Goal: Entertainment & Leisure: Consume media (video, audio)

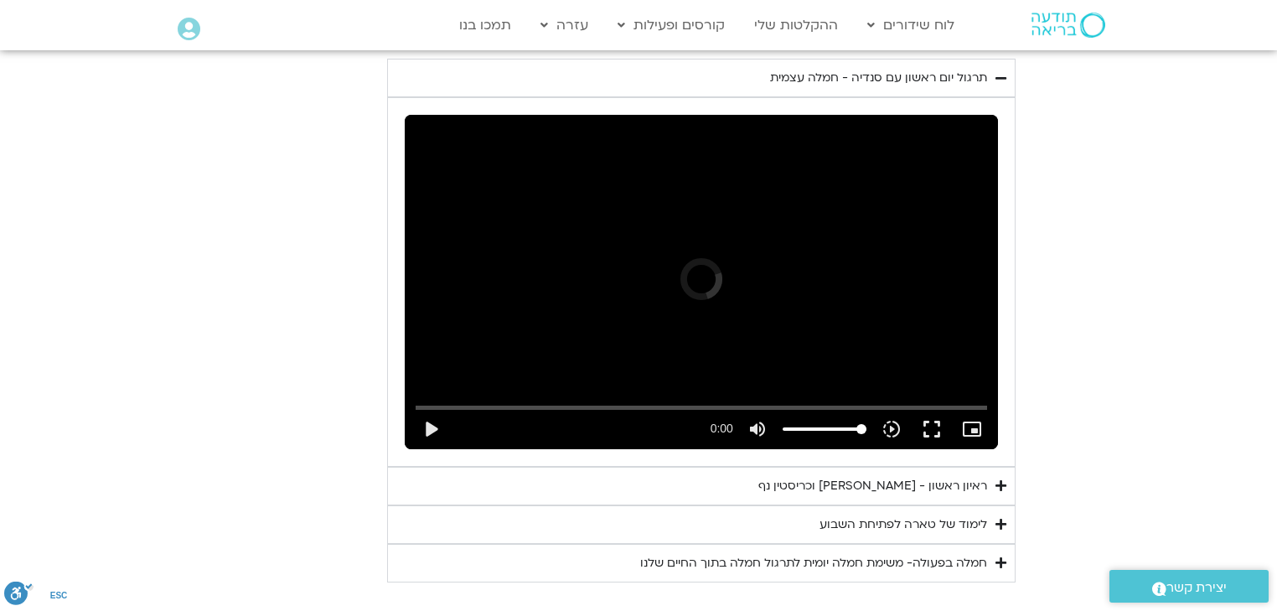
scroll to position [900, 0]
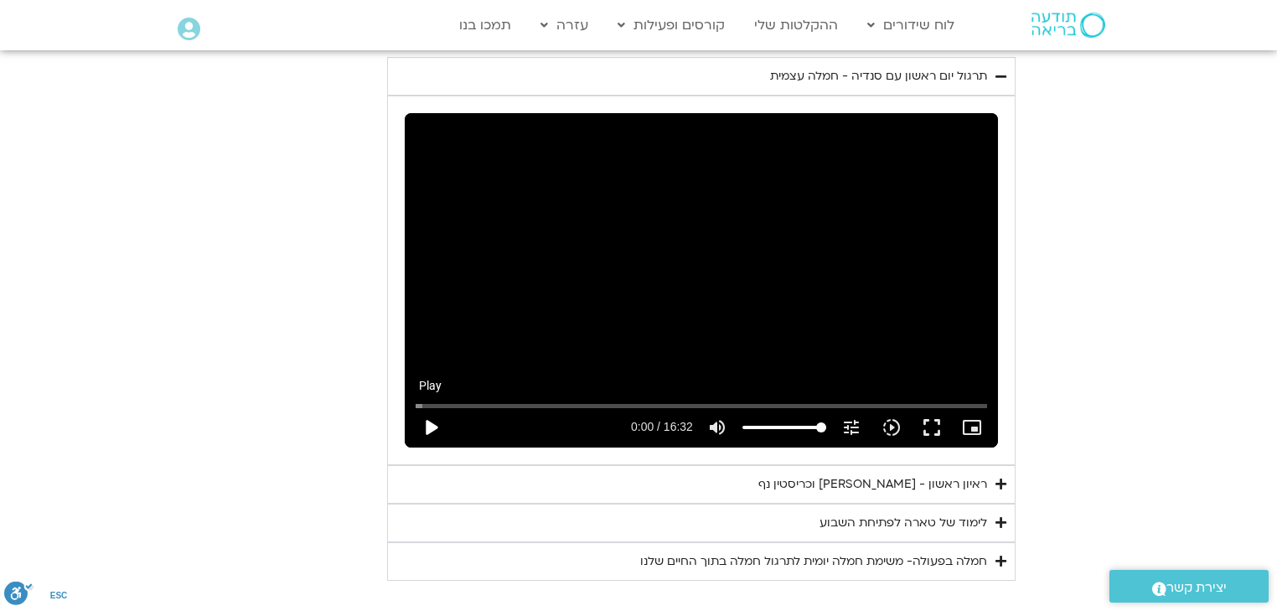
click at [432, 425] on button "play_arrow" at bounding box center [430, 427] width 40 height 40
click at [853, 428] on icon "tune" at bounding box center [851, 427] width 20 height 20
click at [431, 426] on button "pause" at bounding box center [430, 427] width 40 height 40
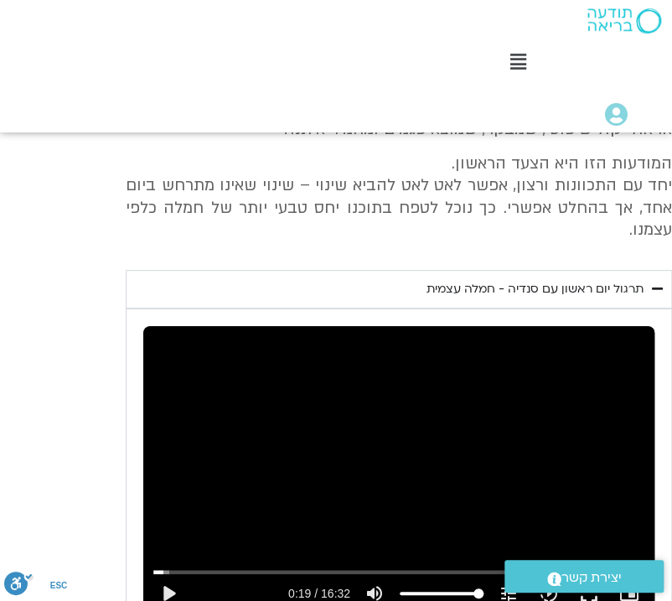
scroll to position [632, 0]
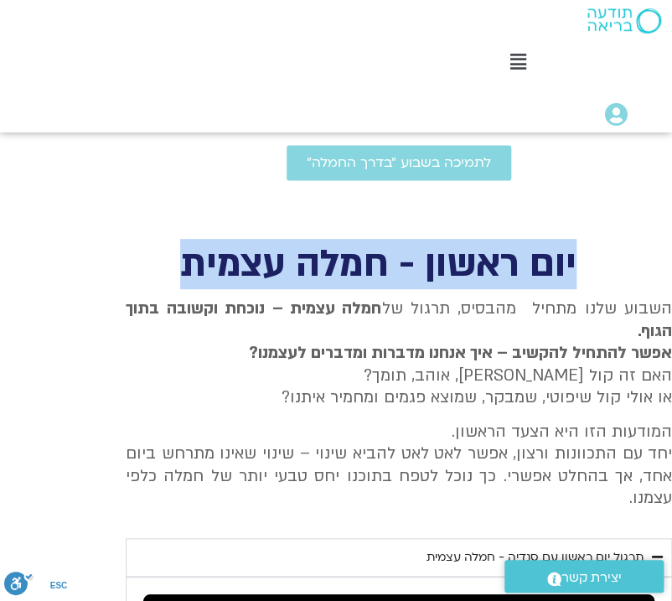
drag, startPoint x: 579, startPoint y: 235, endPoint x: 172, endPoint y: 230, distance: 407.2
click at [172, 247] on h2 "יום ראשון - חמלה עצמית" at bounding box center [378, 264] width 504 height 34
copy h2 "יום ראשון - חמלה עצמית"
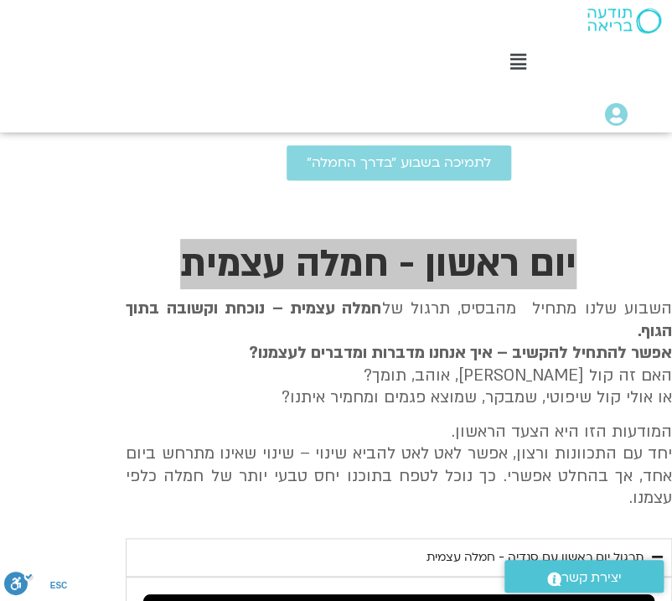
scroll to position [699, 0]
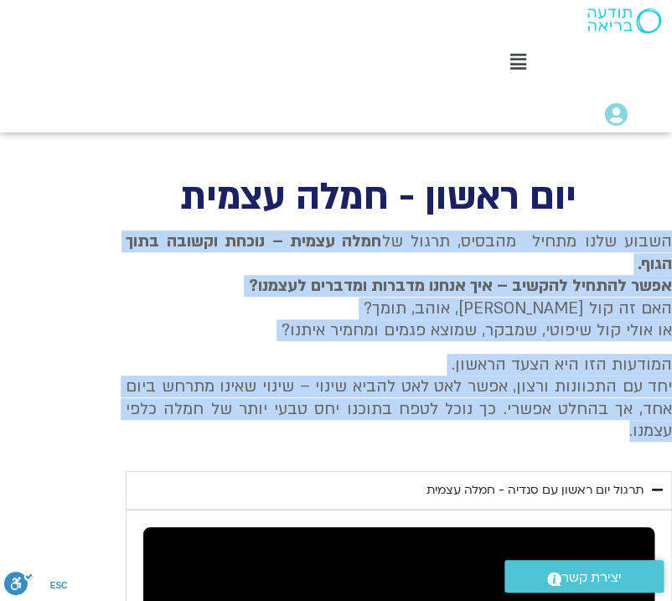
drag, startPoint x: 668, startPoint y: 217, endPoint x: 465, endPoint y: 417, distance: 285.5
click at [465, 417] on div "השבוע שלנו מתחיל מהבסיס, תרגול של חמלה עצמית – נוכחת וקשובה בתוך הגוף. אפשר להת…" at bounding box center [399, 335] width 546 height 211
copy div "השבוע שלנו מתחיל מהבסיס, תרגול של חמלה עצמית – נוכחת וקשובה בתוך הגוף. אפשר להת…"
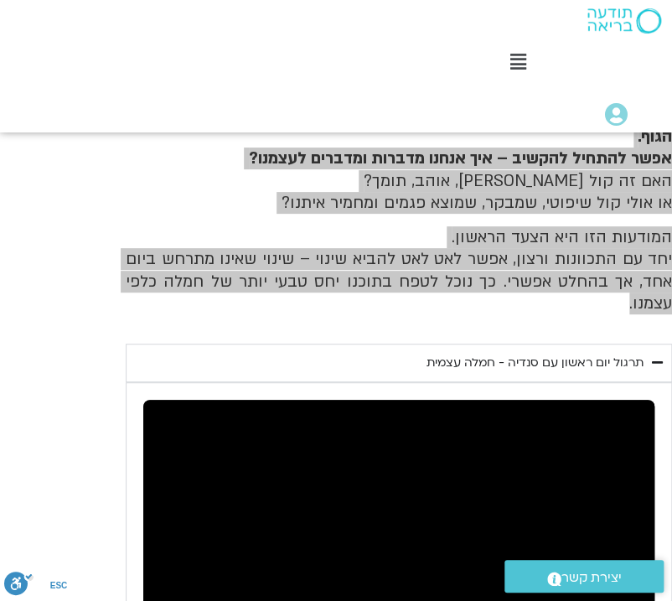
scroll to position [900, 0]
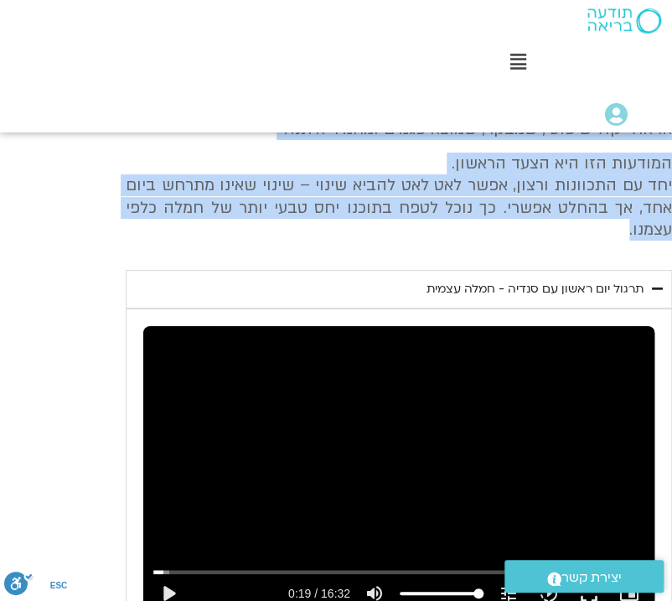
drag, startPoint x: 429, startPoint y: 270, endPoint x: 641, endPoint y: 269, distance: 211.9
click at [641, 270] on summary "תרגול יום ראשון עם סנדיה - חמלה עצמית" at bounding box center [399, 289] width 546 height 39
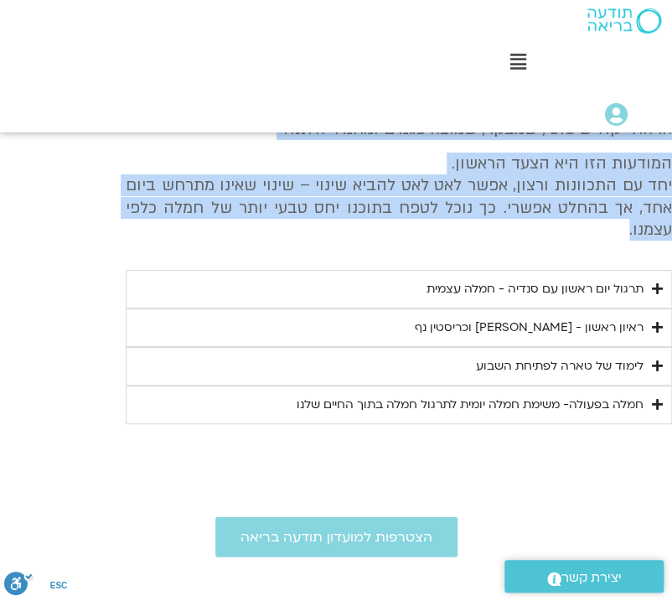
copy div "תרגול יום ראשון עם סנדיה - חמלה עצמית"
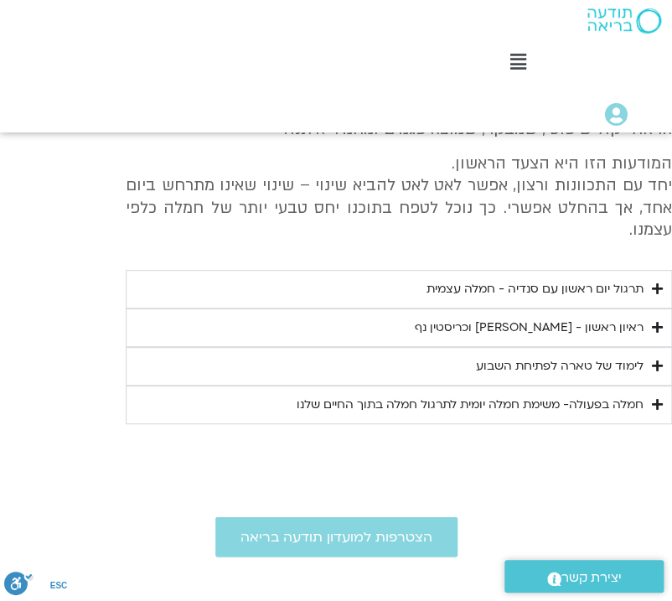
click at [658, 282] on icon "Accordion. Open links with Enter or Space, close with Escape, and navigate with…" at bounding box center [657, 288] width 11 height 13
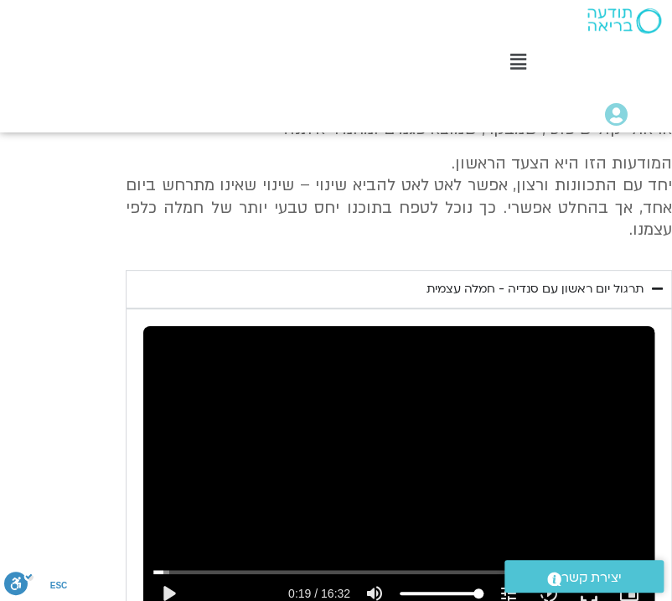
scroll to position [1101, 0]
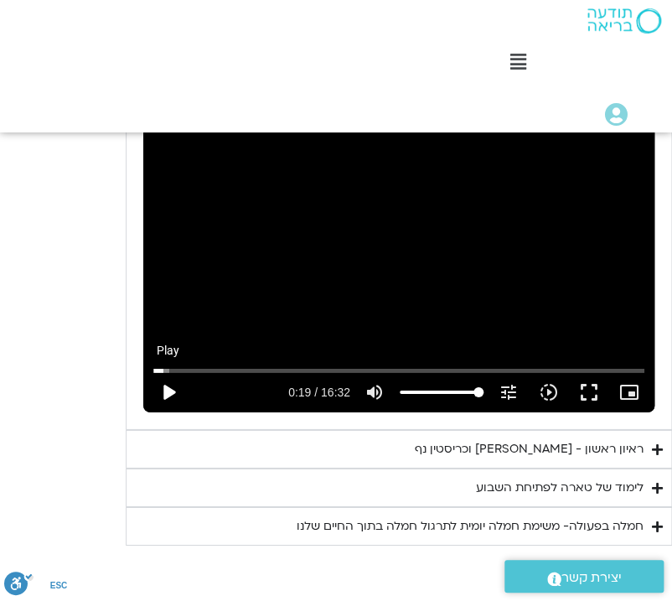
click at [167, 372] on button "play_arrow" at bounding box center [168, 392] width 40 height 40
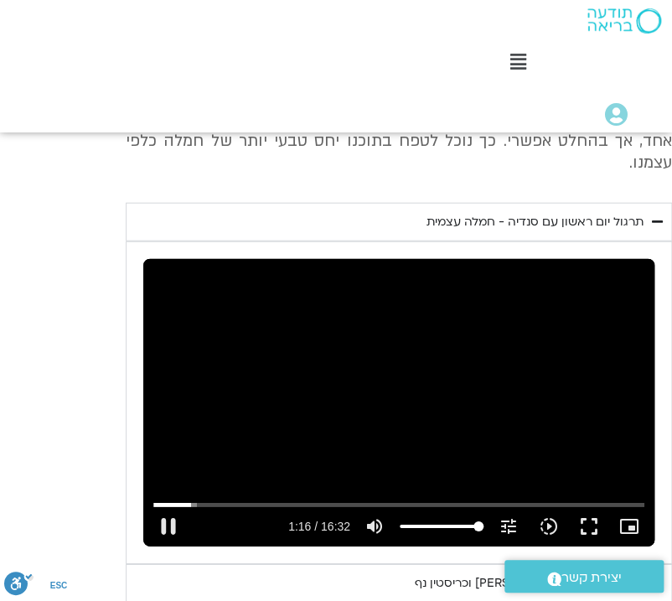
scroll to position [1034, 0]
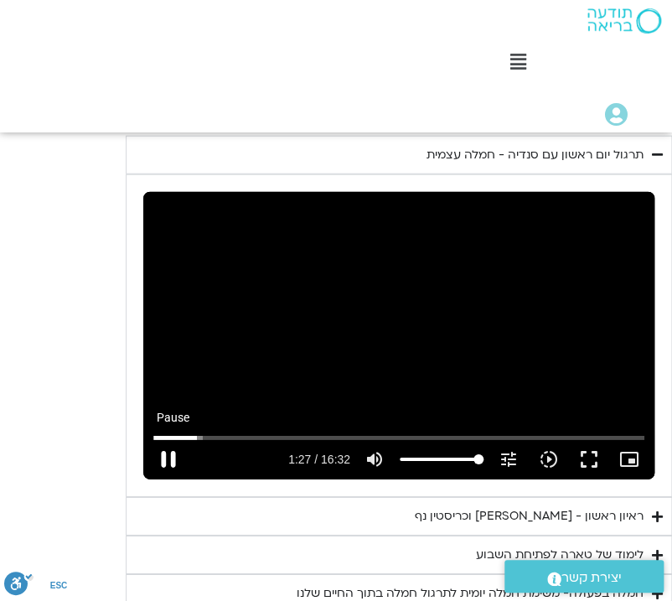
click at [171, 440] on button "pause" at bounding box center [168, 459] width 40 height 40
click at [168, 439] on button "play_arrow" at bounding box center [168, 459] width 40 height 40
click at [166, 439] on button "pause" at bounding box center [168, 459] width 40 height 40
click at [172, 439] on button "play_arrow" at bounding box center [168, 459] width 40 height 40
type input "117.827202"
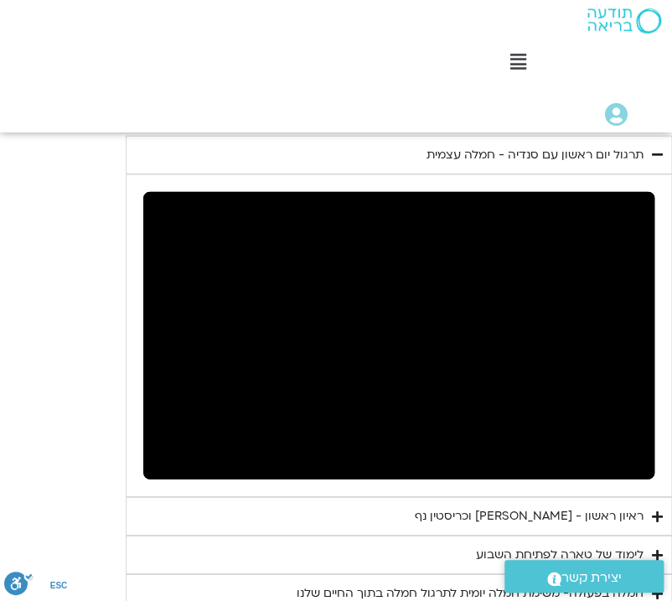
click at [148, 439] on button "pause" at bounding box center [168, 459] width 40 height 40
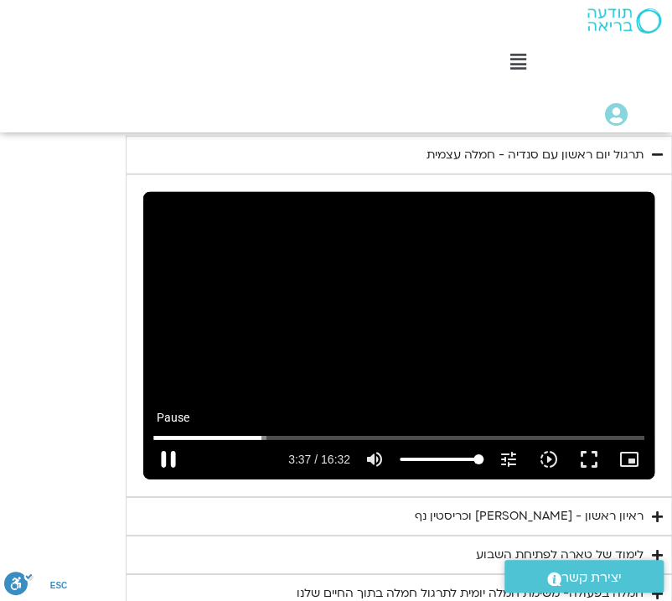
click at [151, 441] on button "pause" at bounding box center [168, 459] width 40 height 40
click at [257, 432] on input "Seek" at bounding box center [398, 437] width 491 height 10
click at [162, 439] on button "play_arrow" at bounding box center [168, 459] width 40 height 40
click at [163, 439] on button "pause" at bounding box center [168, 459] width 40 height 40
click at [167, 439] on button "play_arrow" at bounding box center [168, 459] width 40 height 40
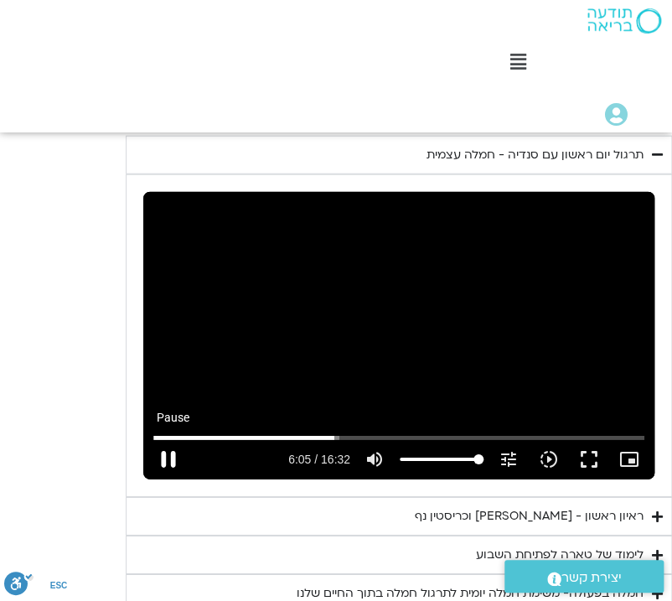
click at [168, 439] on button "pause" at bounding box center [168, 459] width 40 height 40
click at [165, 439] on button "play_arrow" at bounding box center [168, 459] width 40 height 40
click at [168, 439] on button "pause" at bounding box center [168, 459] width 40 height 40
click at [169, 439] on button "play_arrow" at bounding box center [168, 459] width 40 height 40
click at [174, 439] on button "pause" at bounding box center [168, 459] width 40 height 40
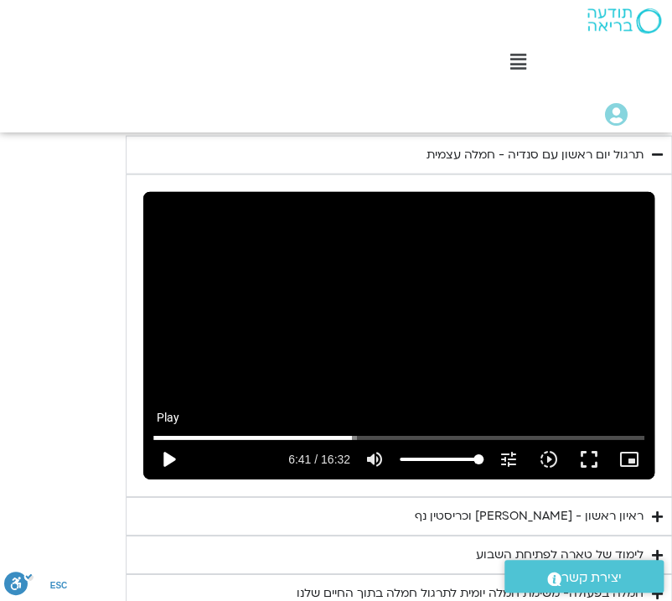
click at [170, 439] on button "play_arrow" at bounding box center [168, 459] width 40 height 40
click at [167, 439] on button "pause" at bounding box center [168, 459] width 40 height 40
drag, startPoint x: 166, startPoint y: 433, endPoint x: 271, endPoint y: 418, distance: 106.6
click at [167, 439] on button "play_arrow" at bounding box center [168, 459] width 40 height 40
click at [360, 432] on input "Seek" at bounding box center [398, 437] width 491 height 10
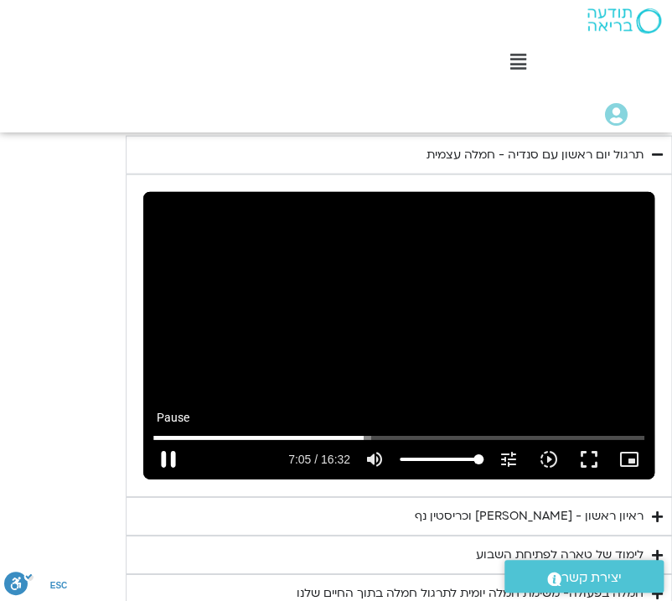
click at [168, 439] on button "pause" at bounding box center [168, 459] width 40 height 40
click at [164, 439] on button "play_arrow" at bounding box center [168, 459] width 40 height 40
click at [367, 432] on input "Seek" at bounding box center [398, 437] width 491 height 10
click at [361, 432] on input "Seek" at bounding box center [398, 437] width 491 height 10
click at [169, 439] on button "pause" at bounding box center [168, 459] width 40 height 40
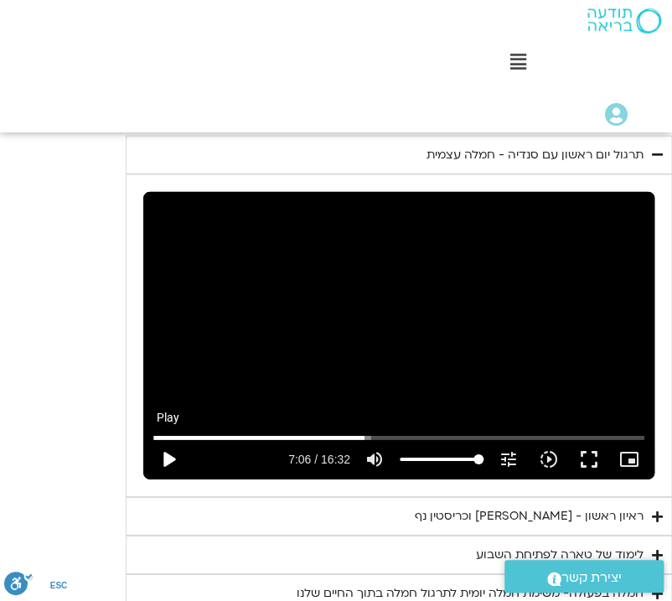
click at [169, 439] on button "play_arrow" at bounding box center [168, 459] width 40 height 40
click at [168, 439] on button "pause" at bounding box center [168, 459] width 40 height 40
click at [359, 432] on input "Seek" at bounding box center [398, 437] width 491 height 10
click at [171, 439] on button "play_arrow" at bounding box center [168, 459] width 40 height 40
click at [167, 439] on button "pause" at bounding box center [168, 459] width 40 height 40
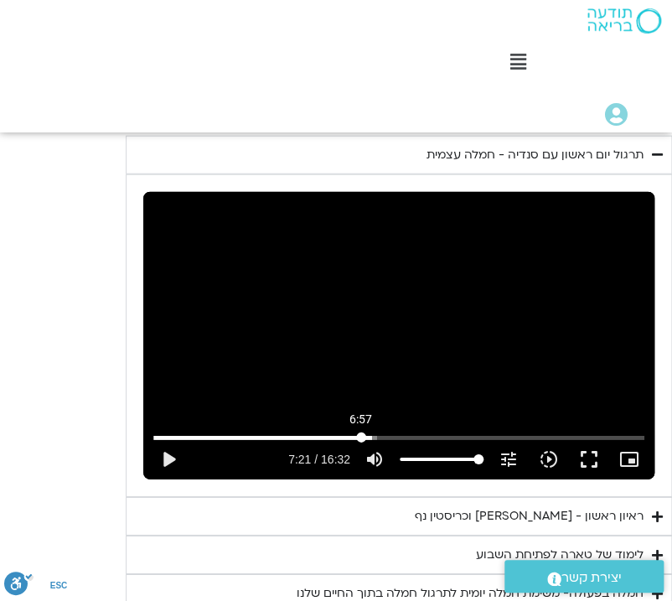
click at [360, 432] on input "Seek" at bounding box center [398, 437] width 491 height 10
click at [161, 439] on button "play_arrow" at bounding box center [168, 459] width 40 height 40
click at [168, 439] on button "pause" at bounding box center [168, 459] width 40 height 40
click at [169, 439] on button "play_arrow" at bounding box center [168, 459] width 40 height 40
click at [168, 439] on button "pause" at bounding box center [168, 459] width 40 height 40
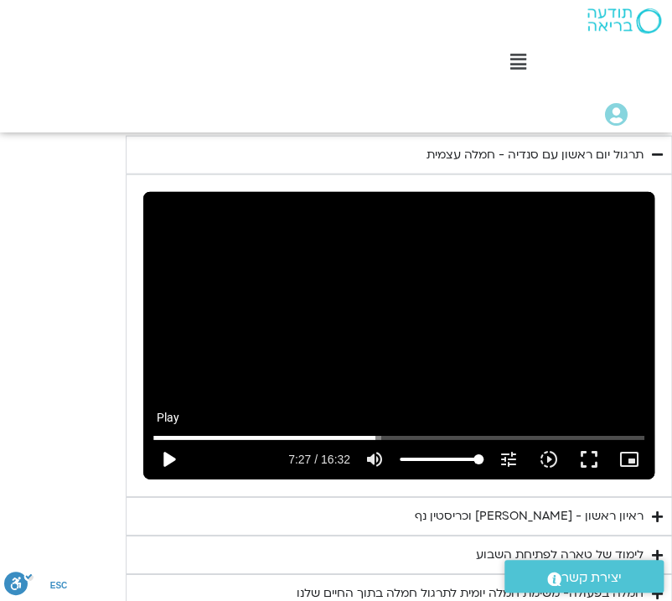
click at [163, 439] on button "play_arrow" at bounding box center [168, 459] width 40 height 40
click at [173, 439] on button "pause" at bounding box center [168, 459] width 40 height 40
click at [360, 432] on input "Seek" at bounding box center [398, 437] width 491 height 10
click at [167, 439] on button "play_arrow" at bounding box center [168, 459] width 40 height 40
click at [366, 432] on input "Seek" at bounding box center [398, 437] width 491 height 10
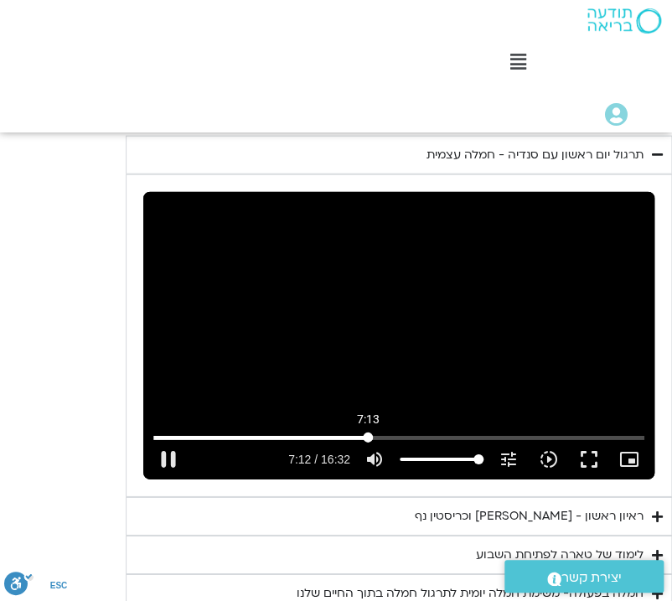
drag, startPoint x: 359, startPoint y: 414, endPoint x: 368, endPoint y: 415, distance: 8.5
click at [368, 432] on input "Seek" at bounding box center [398, 437] width 491 height 10
click at [163, 440] on button "pause" at bounding box center [168, 459] width 40 height 40
click at [167, 439] on button "play_arrow" at bounding box center [168, 459] width 40 height 40
click at [171, 439] on button "pause" at bounding box center [168, 459] width 40 height 40
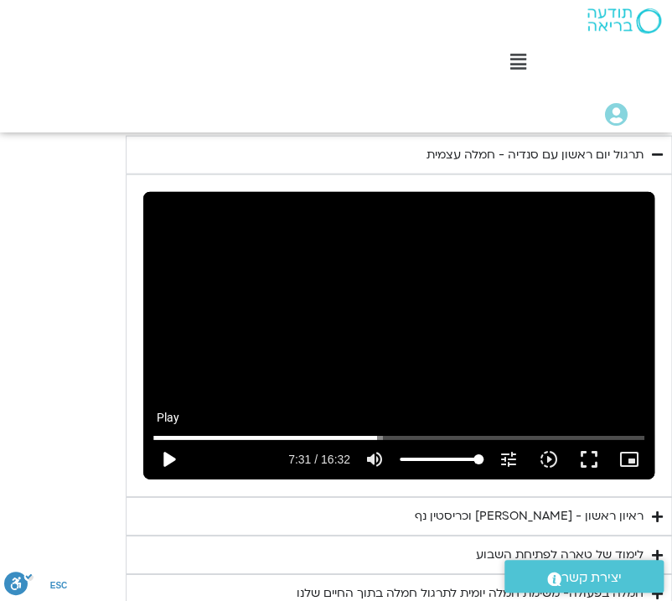
click at [173, 439] on button "play_arrow" at bounding box center [168, 459] width 40 height 40
click at [164, 439] on button "pause" at bounding box center [168, 459] width 40 height 40
click at [171, 439] on button "play_arrow" at bounding box center [168, 459] width 40 height 40
click at [164, 439] on button "pause" at bounding box center [168, 459] width 40 height 40
click at [168, 440] on button "play_arrow" at bounding box center [168, 459] width 40 height 40
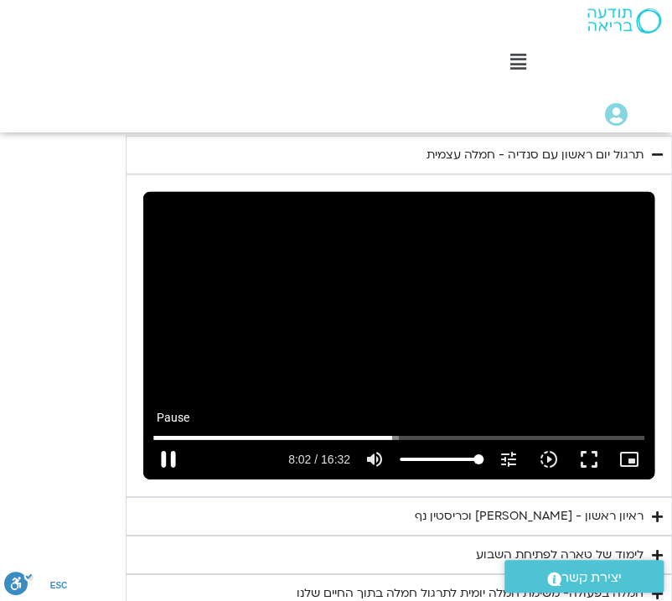
click at [167, 439] on button "pause" at bounding box center [168, 459] width 40 height 40
click at [168, 439] on button "play_arrow" at bounding box center [168, 459] width 40 height 40
click at [396, 432] on input "Seek" at bounding box center [398, 437] width 491 height 10
click at [389, 432] on input "Seek" at bounding box center [398, 437] width 491 height 10
click at [178, 439] on button "pause" at bounding box center [168, 459] width 40 height 40
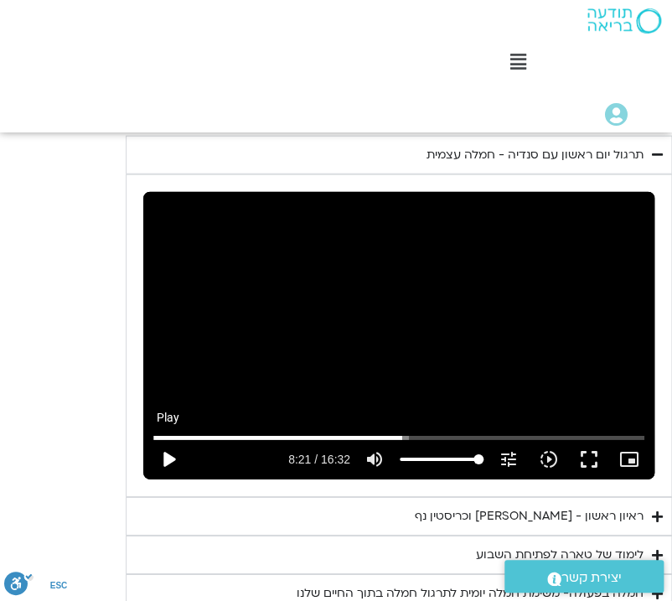
click at [165, 439] on button "play_arrow" at bounding box center [168, 459] width 40 height 40
click at [169, 439] on button "pause" at bounding box center [168, 459] width 40 height 40
click at [171, 439] on button "play_arrow" at bounding box center [168, 459] width 40 height 40
click at [633, 432] on input "Seek" at bounding box center [398, 437] width 491 height 10
click at [167, 439] on button "play_arrow" at bounding box center [168, 459] width 40 height 40
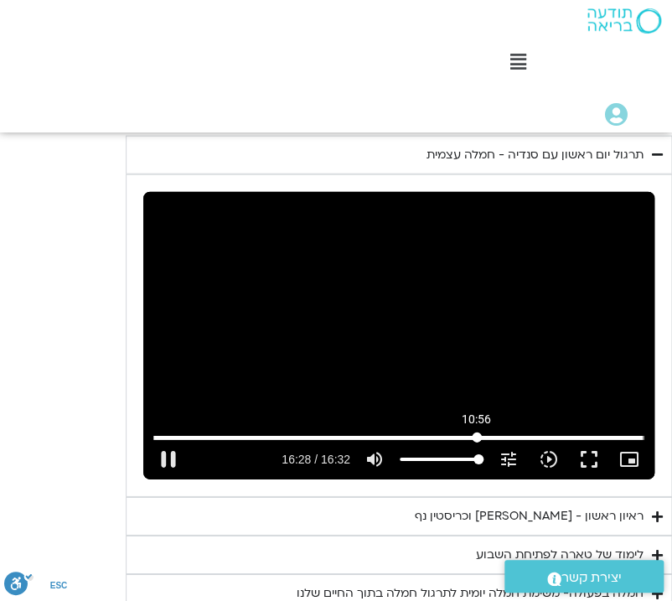
click at [476, 432] on input "Seek" at bounding box center [398, 437] width 491 height 10
click at [169, 440] on button "pause" at bounding box center [168, 459] width 40 height 40
type input "692.957227"
